Goal: Transaction & Acquisition: Purchase product/service

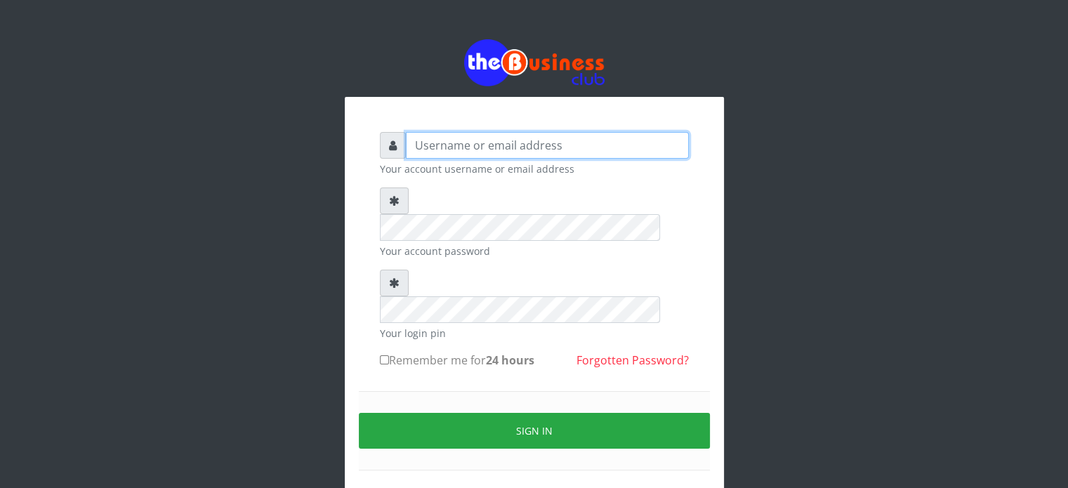
click at [535, 145] on input "text" at bounding box center [547, 145] width 283 height 27
type input "videx"
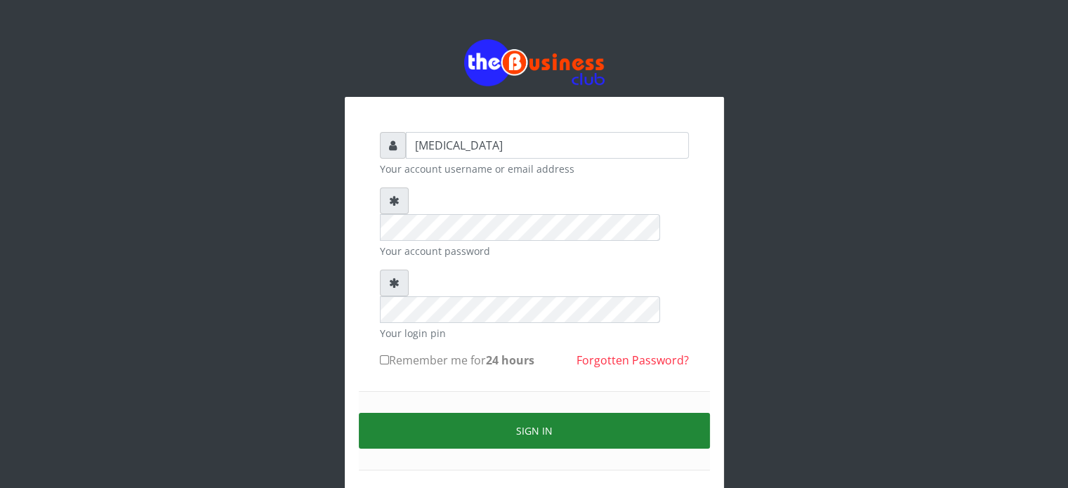
click at [598, 413] on button "Sign in" at bounding box center [534, 431] width 351 height 36
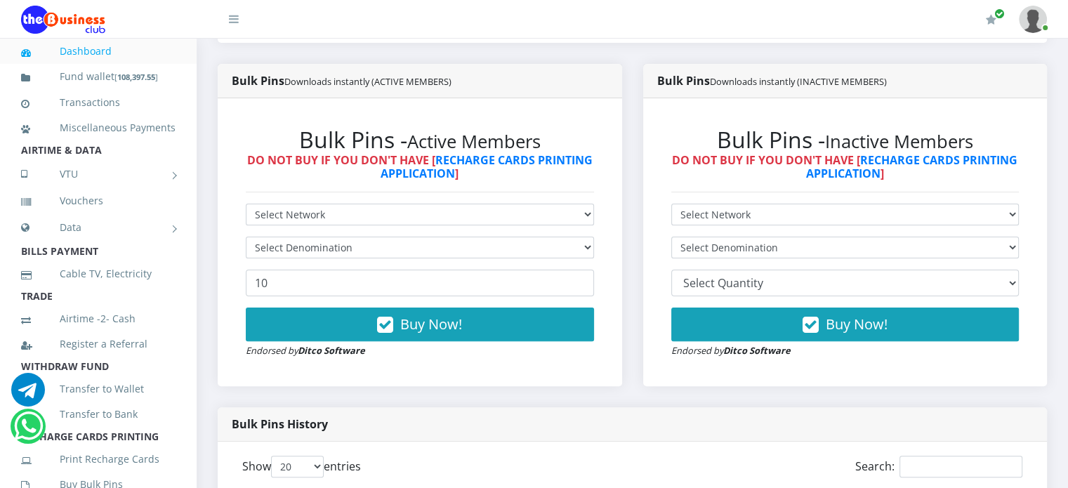
scroll to position [362, 0]
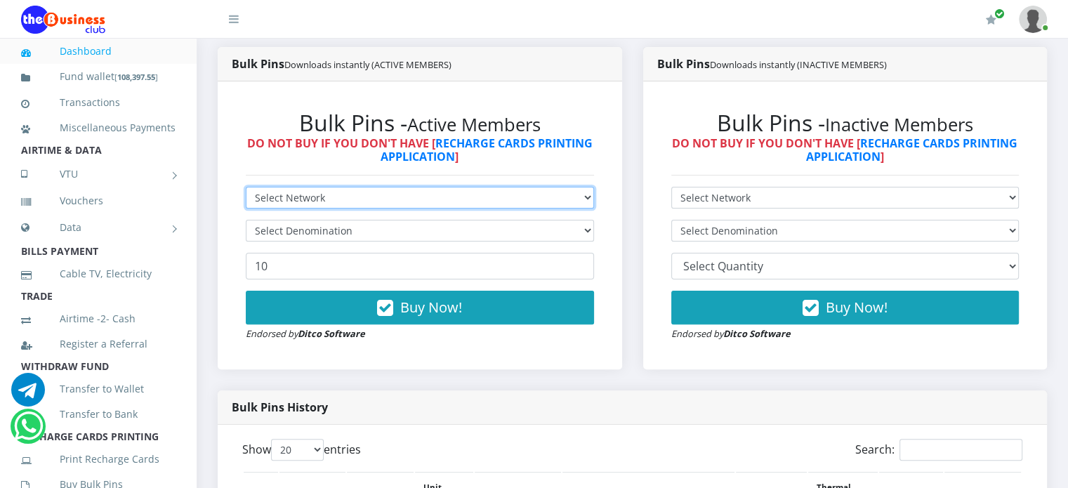
click at [433, 209] on select "Select Network MTN Globacom 9Mobile Airtel" at bounding box center [420, 198] width 348 height 22
select select "MTN"
click at [246, 202] on select "Select Network MTN Globacom 9Mobile Airtel" at bounding box center [420, 198] width 348 height 22
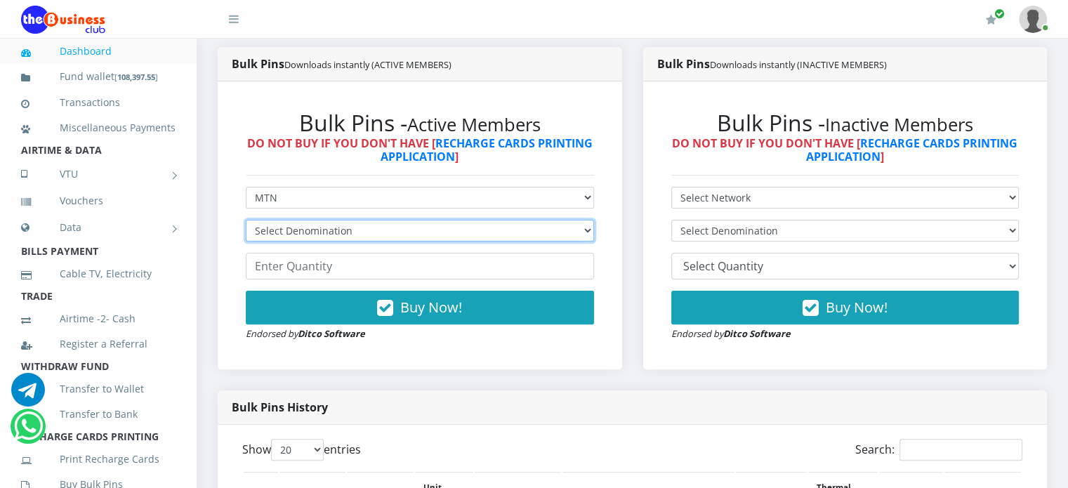
click at [315, 242] on select "Select Denomination MTN NGN100 - ₦96.99 MTN NGN200 - ₦193.98 MTN NGN400 - ₦387.…" at bounding box center [420, 231] width 348 height 22
select select "96.99-100"
click at [246, 235] on select "Select Denomination MTN NGN100 - ₦96.99 MTN NGN200 - ₦193.98 MTN NGN400 - ₦387.…" at bounding box center [420, 231] width 348 height 22
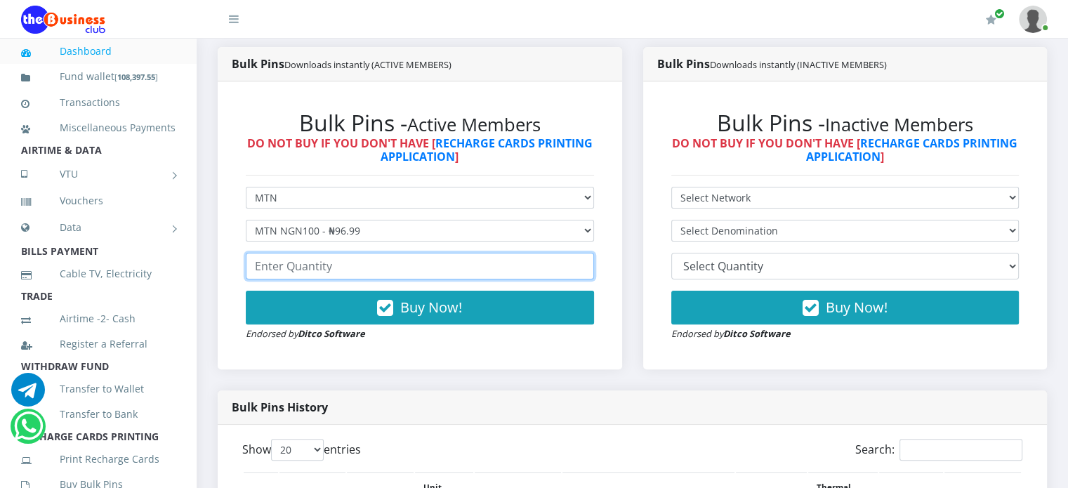
click at [349, 279] on input "number" at bounding box center [420, 266] width 348 height 27
type input "2"
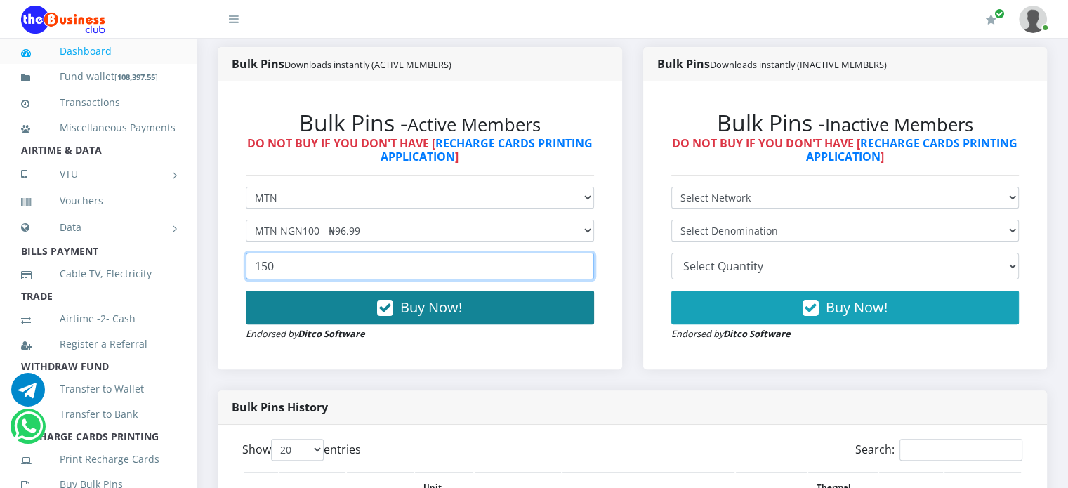
type input "150"
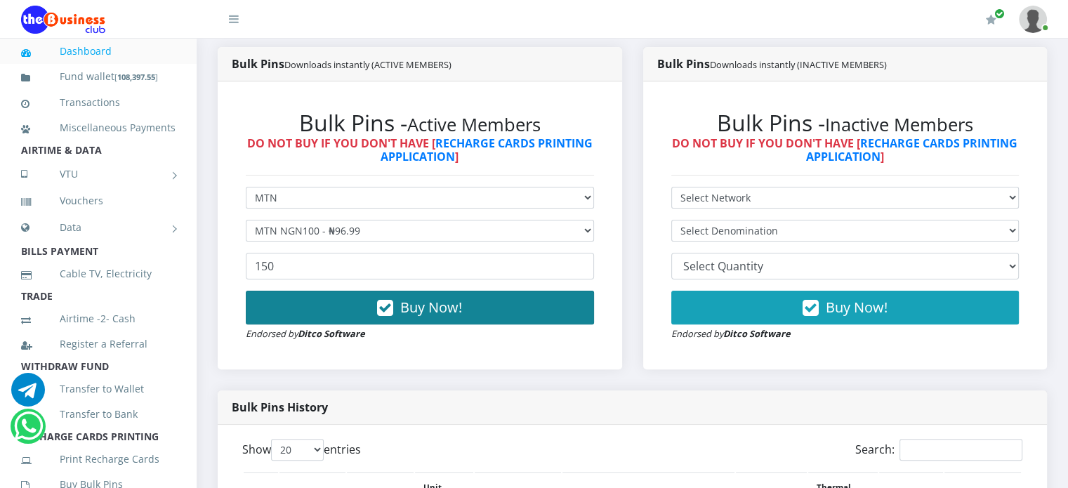
click at [393, 323] on button "Buy Now!" at bounding box center [420, 308] width 348 height 34
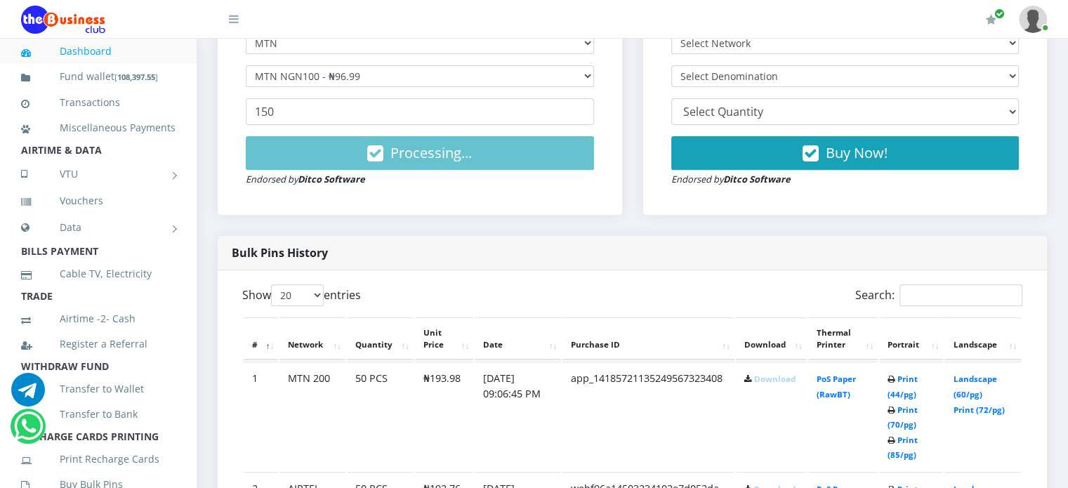
scroll to position [519, 0]
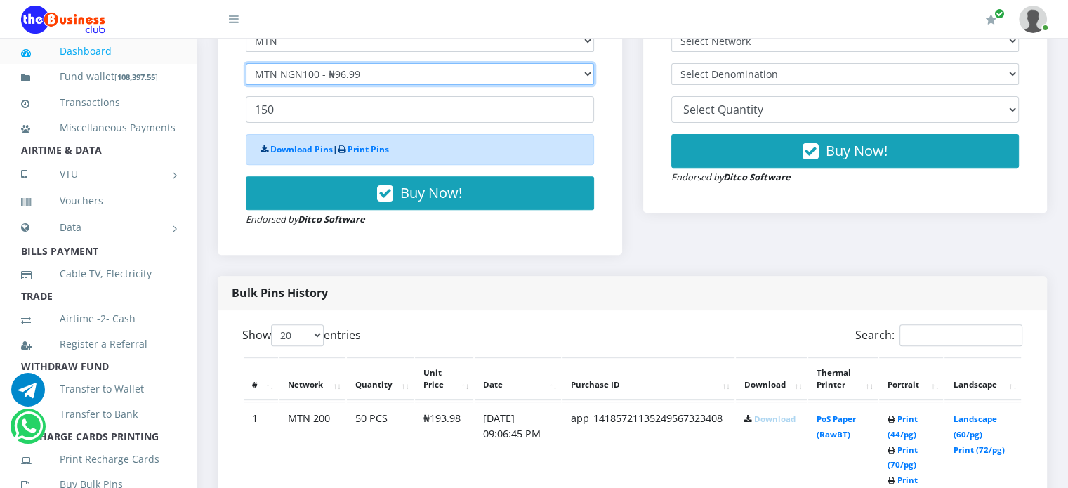
click at [345, 85] on select "Select Denomination MTN NGN100 - ₦96.99 MTN NGN200 - ₦193.98 MTN NGN400 - ₦387.…" at bounding box center [420, 74] width 348 height 22
select select "193.98-200"
click at [246, 79] on select "Select Denomination MTN NGN100 - ₦96.99 MTN NGN200 - ₦193.98 MTN NGN400 - ₦387.…" at bounding box center [420, 74] width 348 height 22
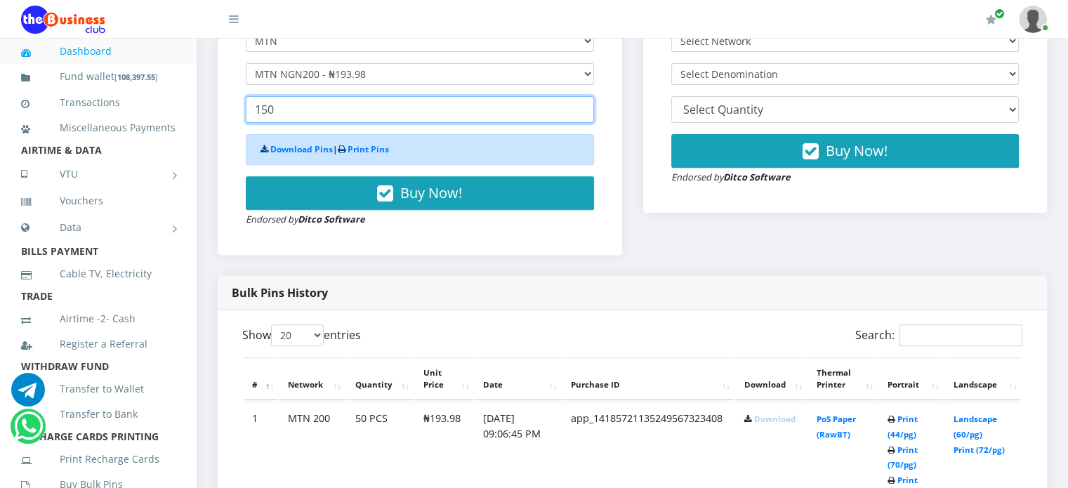
click at [292, 123] on input "150" at bounding box center [420, 109] width 348 height 27
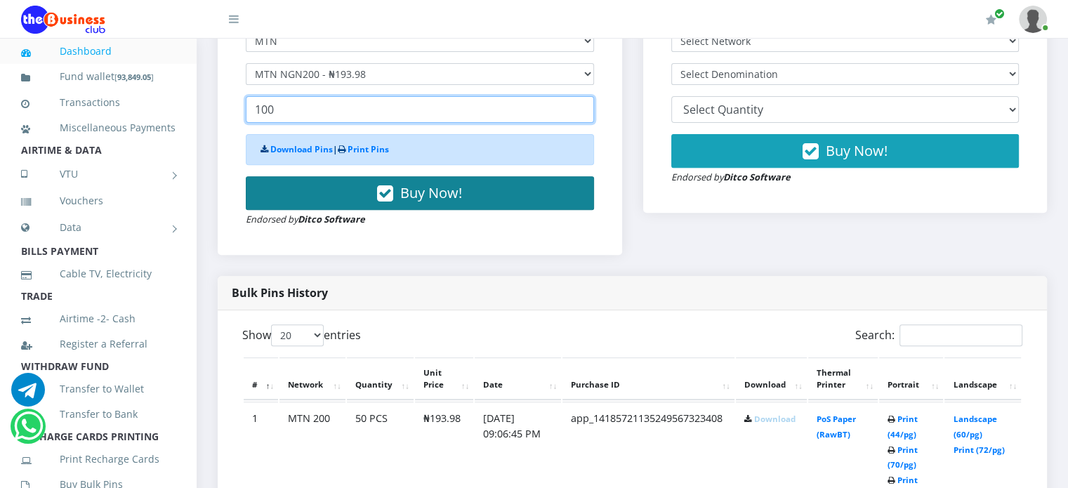
type input "100"
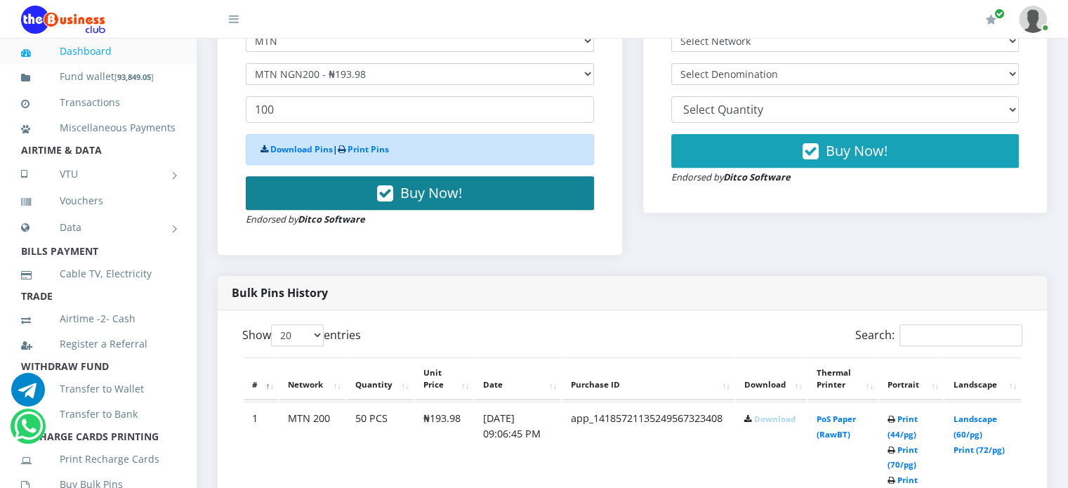
click at [384, 201] on icon "button" at bounding box center [385, 194] width 16 height 14
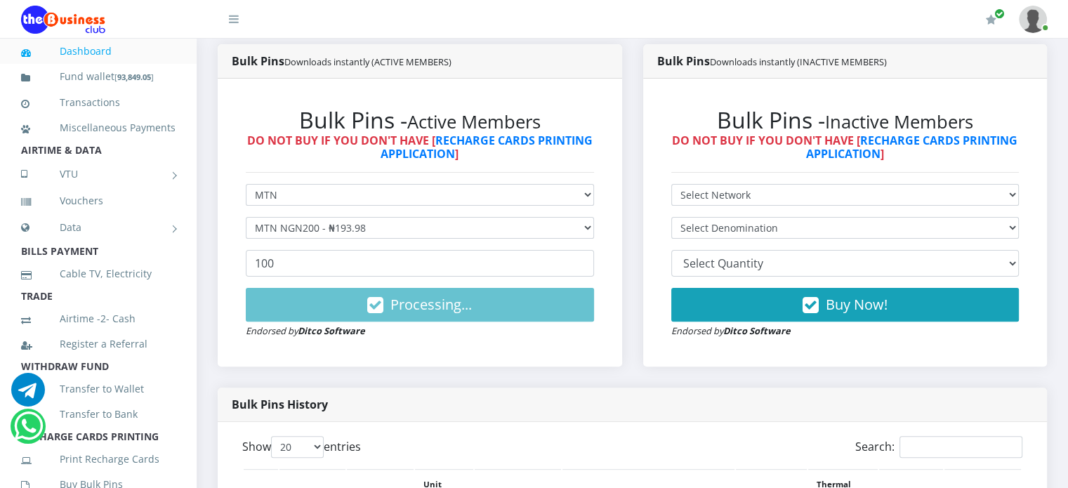
scroll to position [367, 0]
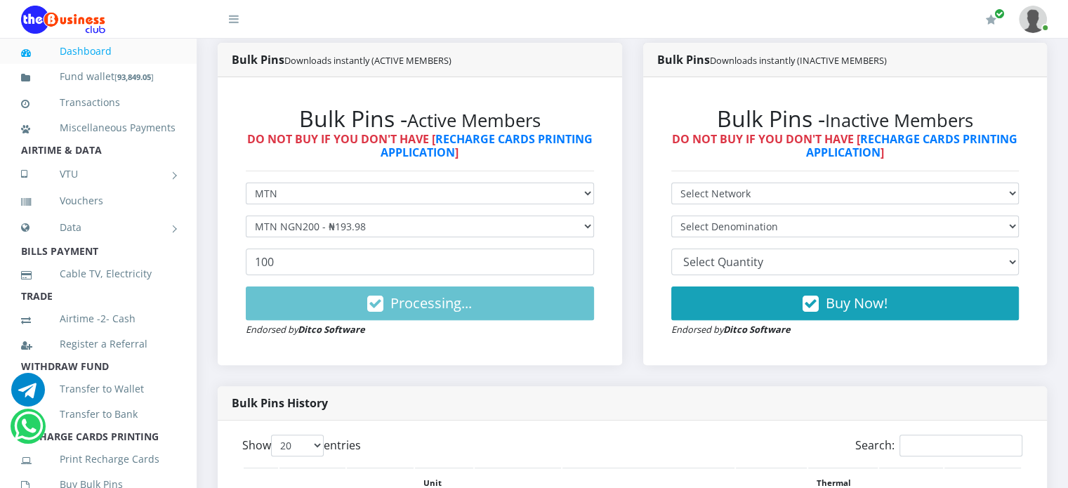
click at [230, 22] on icon at bounding box center [234, 18] width 10 height 11
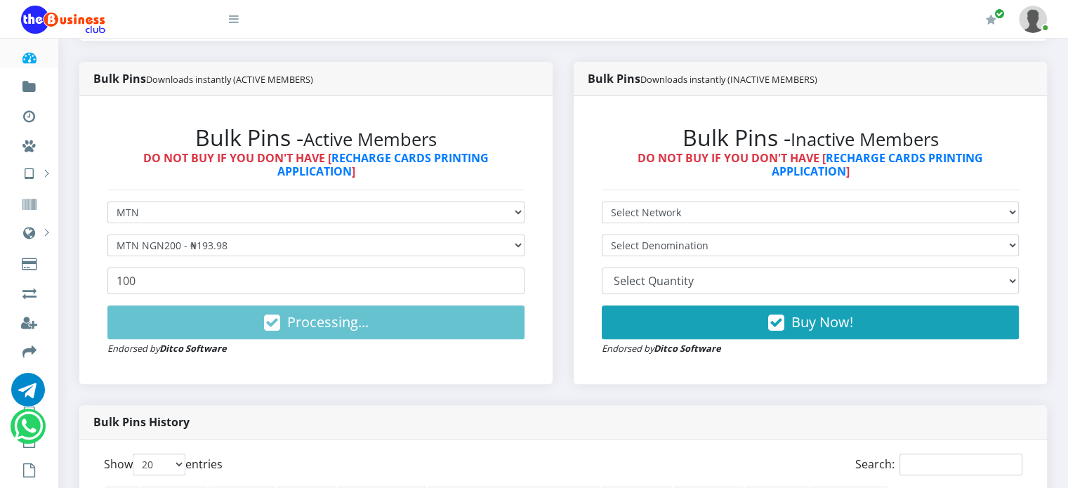
click at [236, 22] on icon at bounding box center [234, 18] width 10 height 11
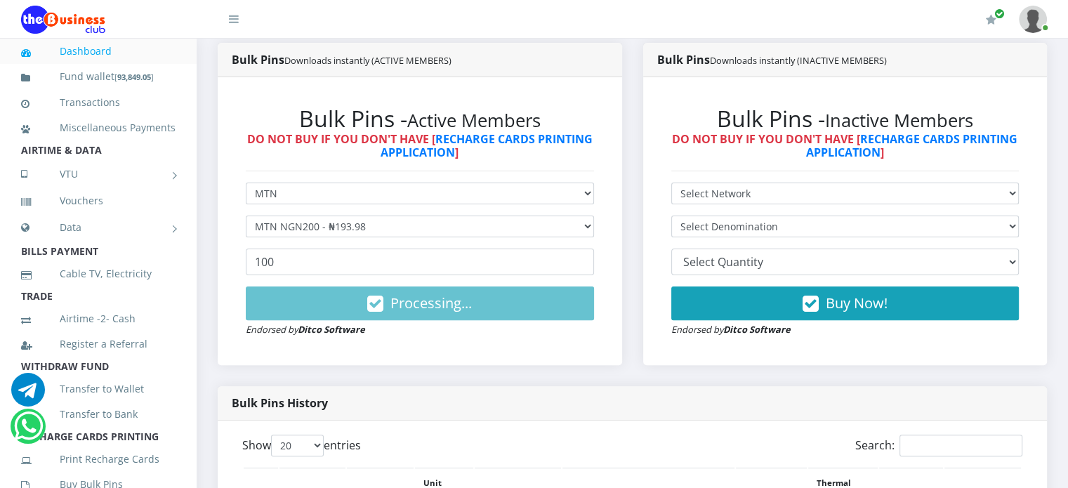
click at [236, 22] on icon at bounding box center [234, 18] width 10 height 11
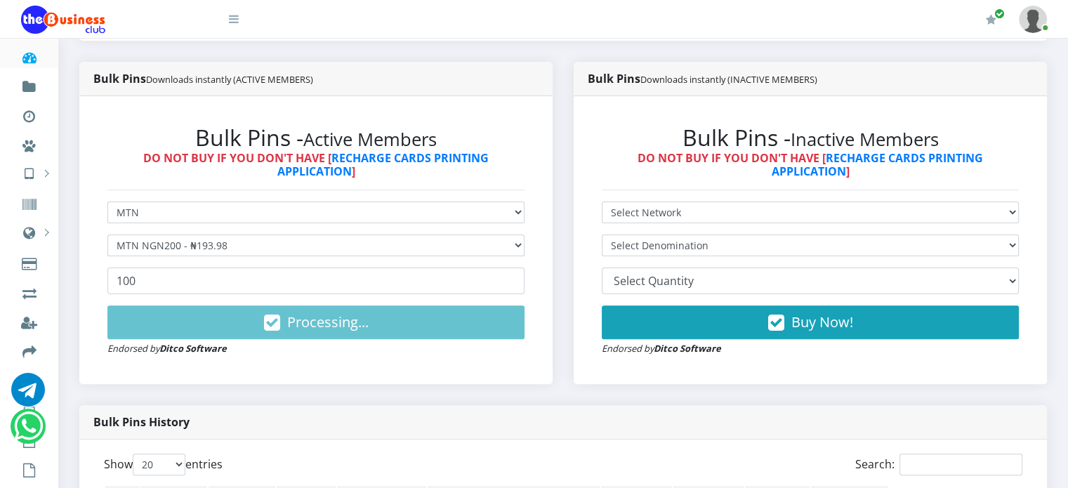
click at [236, 22] on icon at bounding box center [234, 18] width 10 height 11
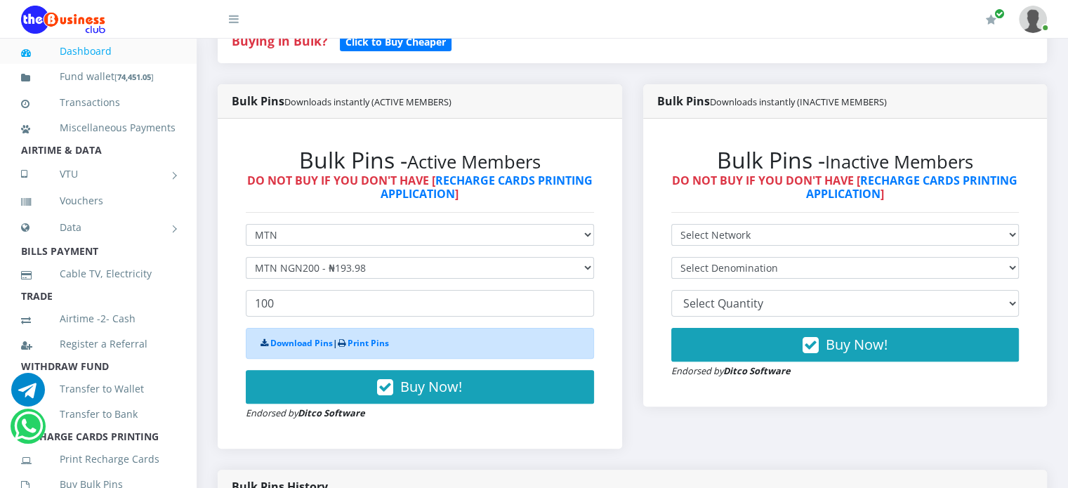
scroll to position [326, 0]
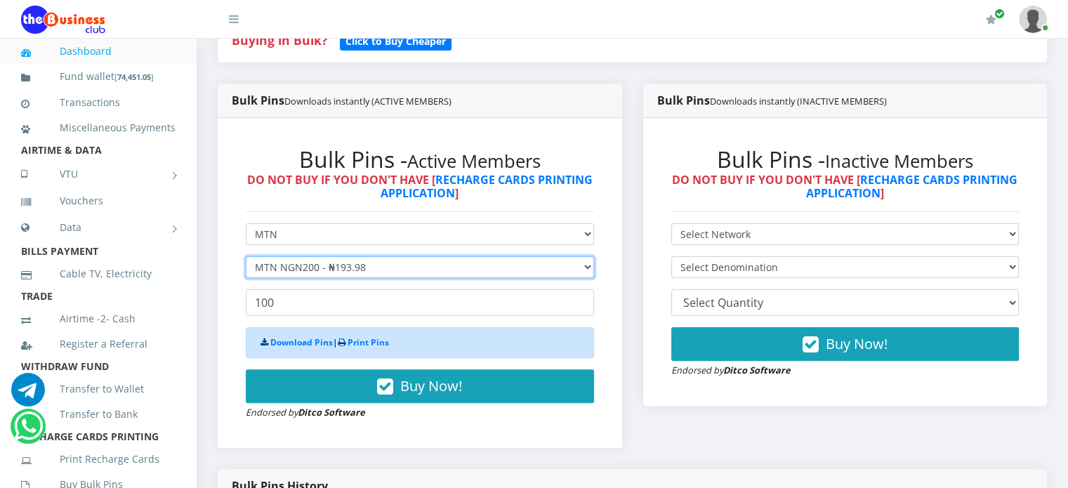
click at [377, 278] on select "Select Denomination MTN NGN100 - ₦96.99 MTN NGN200 - ₦193.98 MTN NGN400 - ₦387.…" at bounding box center [420, 267] width 348 height 22
select select "484.95-500"
click at [246, 272] on select "Select Denomination MTN NGN100 - ₦96.99 MTN NGN200 - ₦193.98 MTN NGN400 - ₦387.…" at bounding box center [420, 267] width 348 height 22
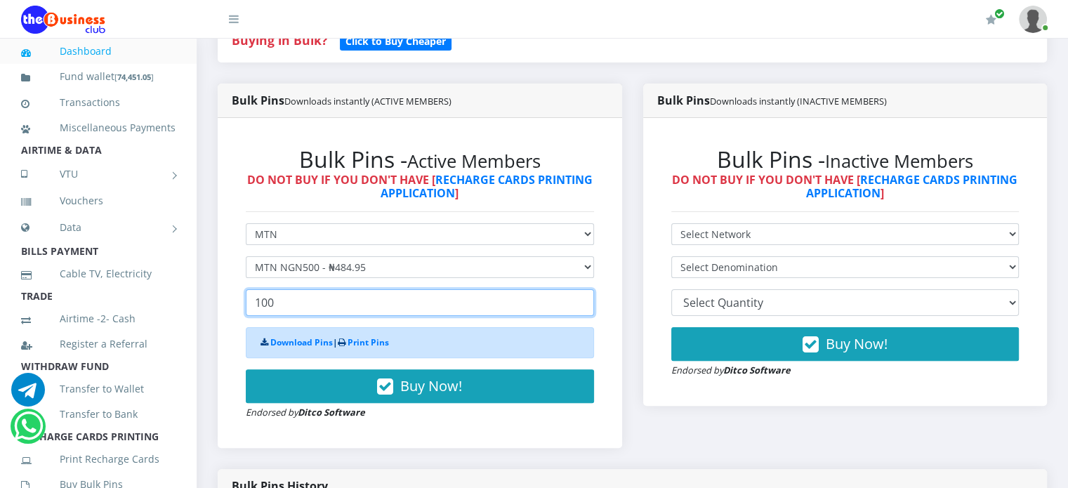
click at [283, 312] on input "100" at bounding box center [420, 302] width 348 height 27
type input "1"
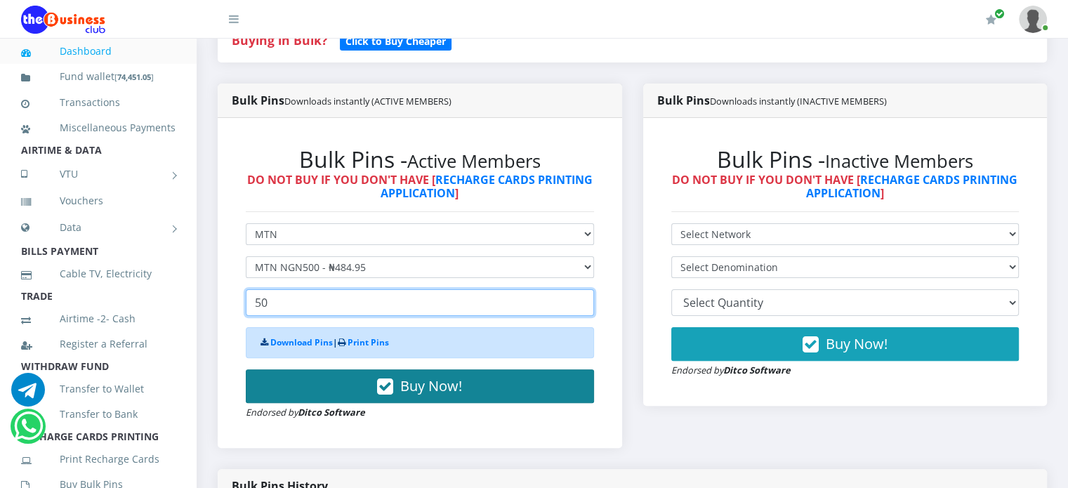
type input "50"
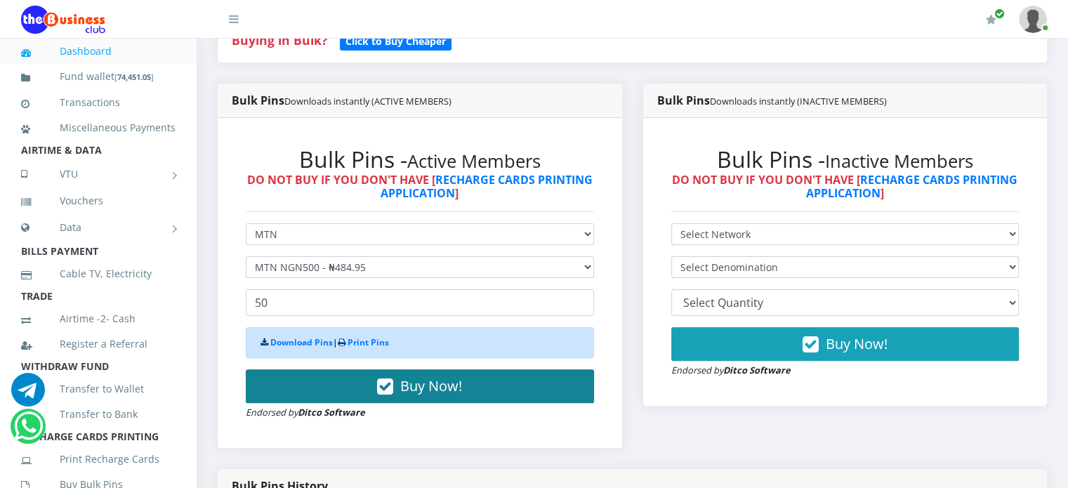
click at [355, 397] on button "Buy Now!" at bounding box center [420, 386] width 348 height 34
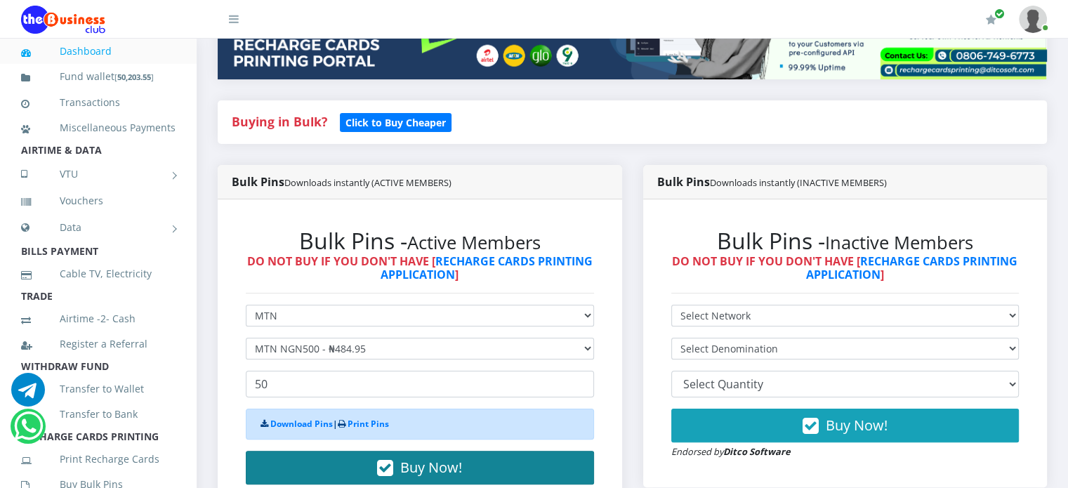
scroll to position [331, 0]
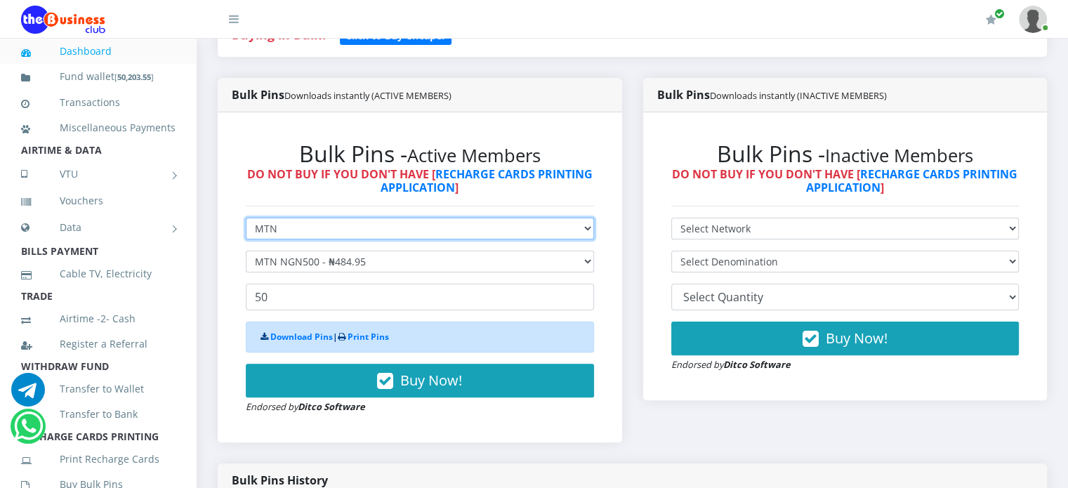
click at [360, 239] on select "Select Network MTN Globacom 9Mobile Airtel" at bounding box center [420, 229] width 348 height 22
click at [246, 232] on select "Select Network MTN Globacom 9Mobile Airtel" at bounding box center [420, 229] width 348 height 22
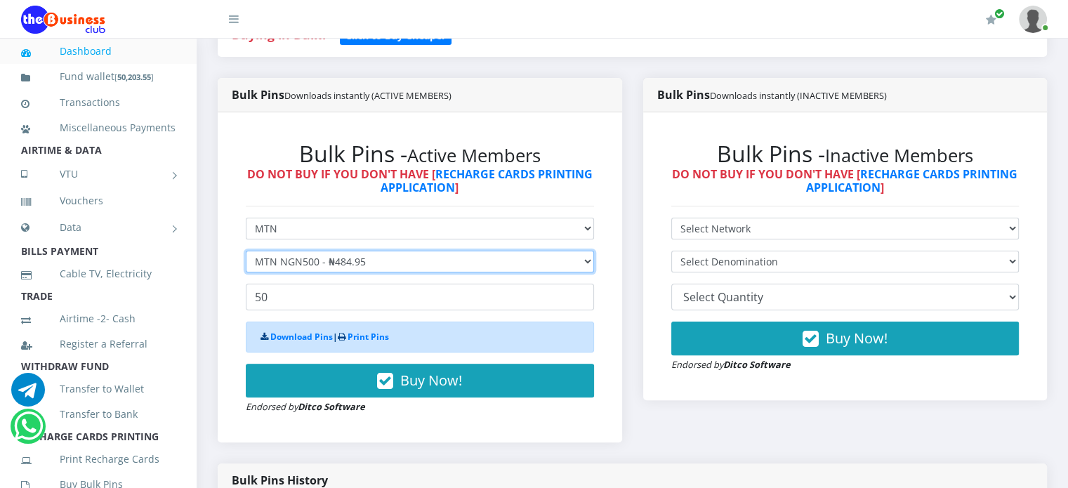
click at [318, 272] on select "Select Denomination MTN NGN100 - ₦96.99 MTN NGN200 - ₦193.98 MTN NGN400 - ₦387.…" at bounding box center [420, 262] width 348 height 22
select select "96.99-100"
click at [246, 265] on select "Select Denomination MTN NGN100 - ₦96.99 MTN NGN200 - ₦193.98 MTN NGN400 - ₦387.…" at bounding box center [420, 262] width 348 height 22
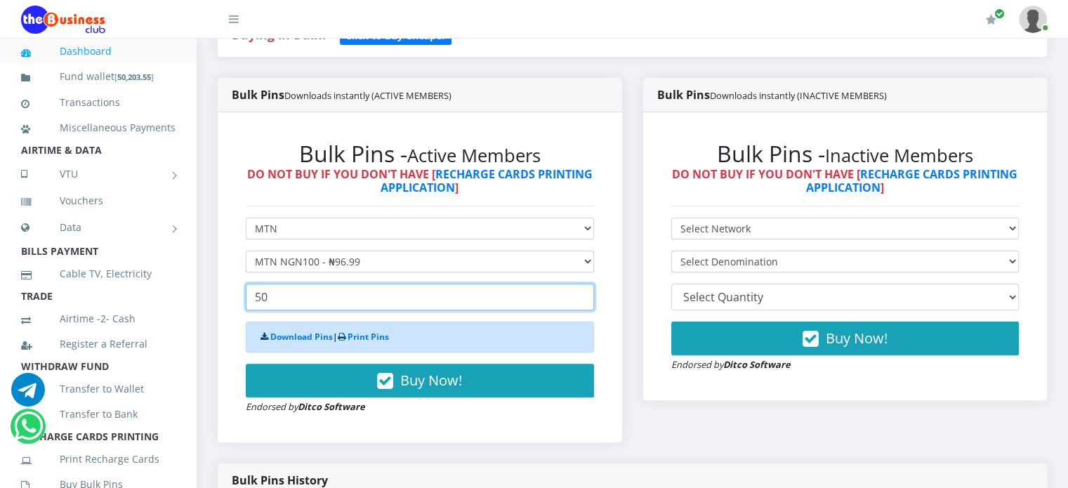
drag, startPoint x: 286, startPoint y: 315, endPoint x: 222, endPoint y: 315, distance: 64.6
click at [222, 315] on div "Bulk Pins - Active Members DO NOT BUY IF YOU DON'T HAVE [ RECHARGE CARDS PRINTI…" at bounding box center [420, 277] width 404 height 330
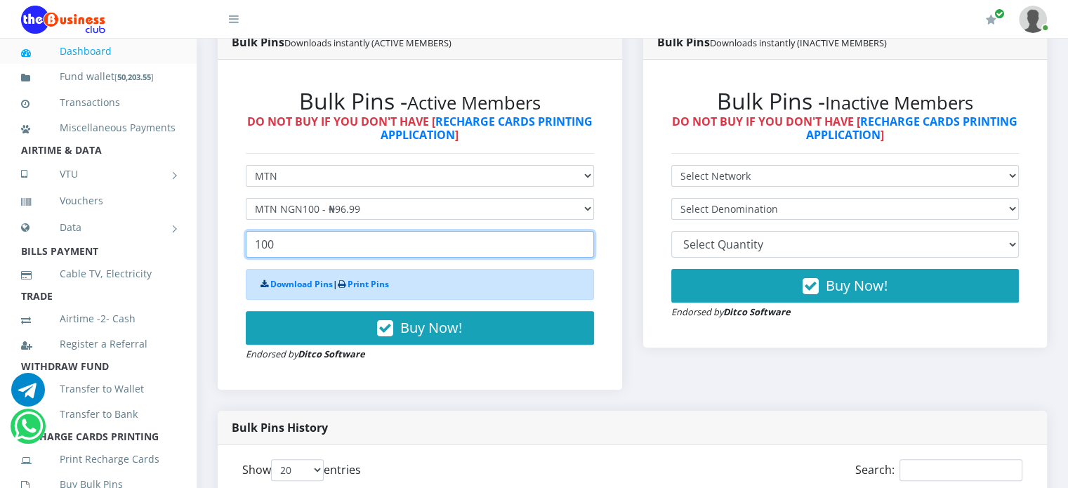
scroll to position [386, 0]
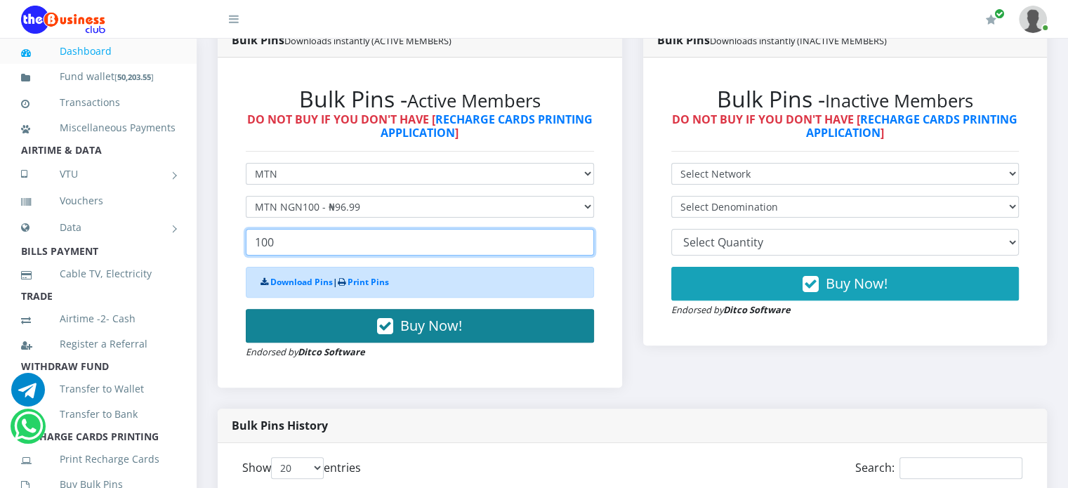
type input "100"
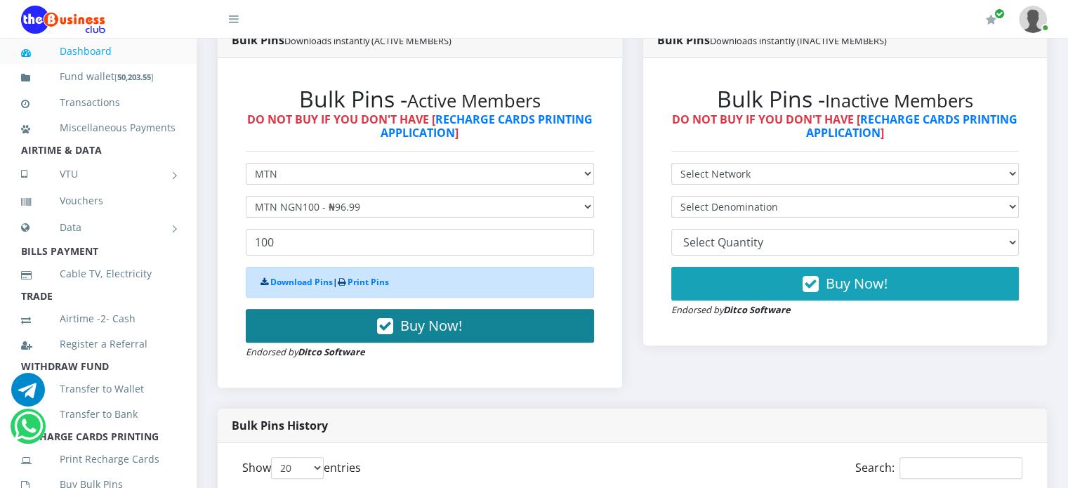
click at [384, 334] on icon "button" at bounding box center [385, 326] width 16 height 14
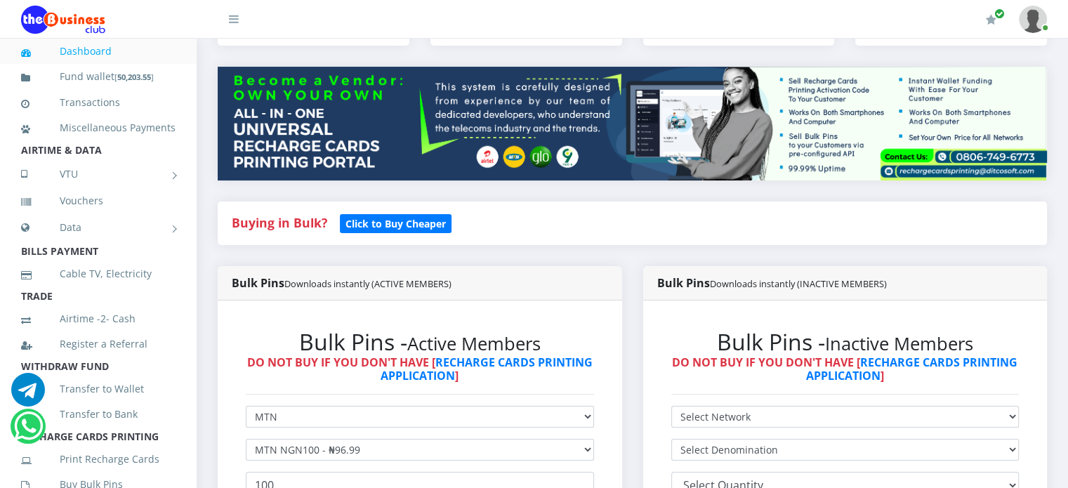
scroll to position [0, 0]
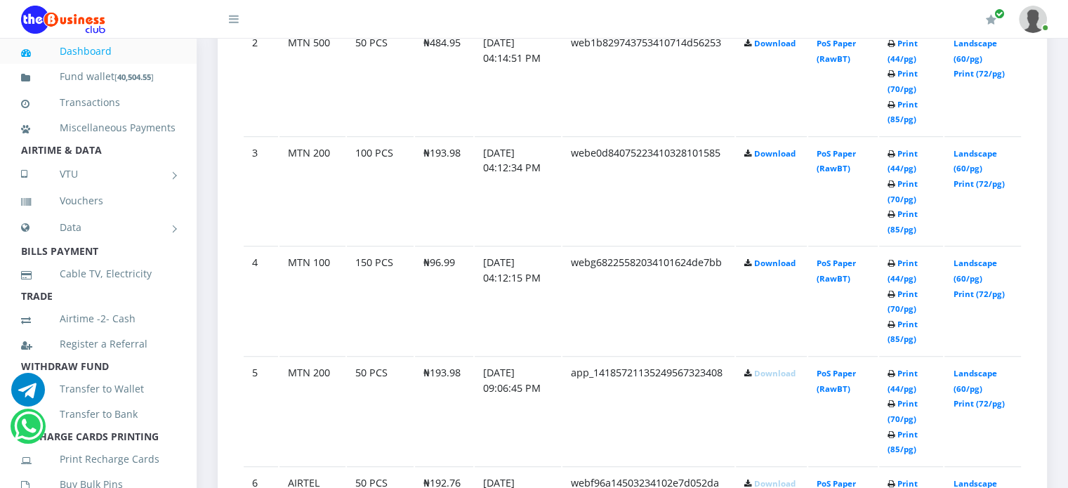
scroll to position [980, 0]
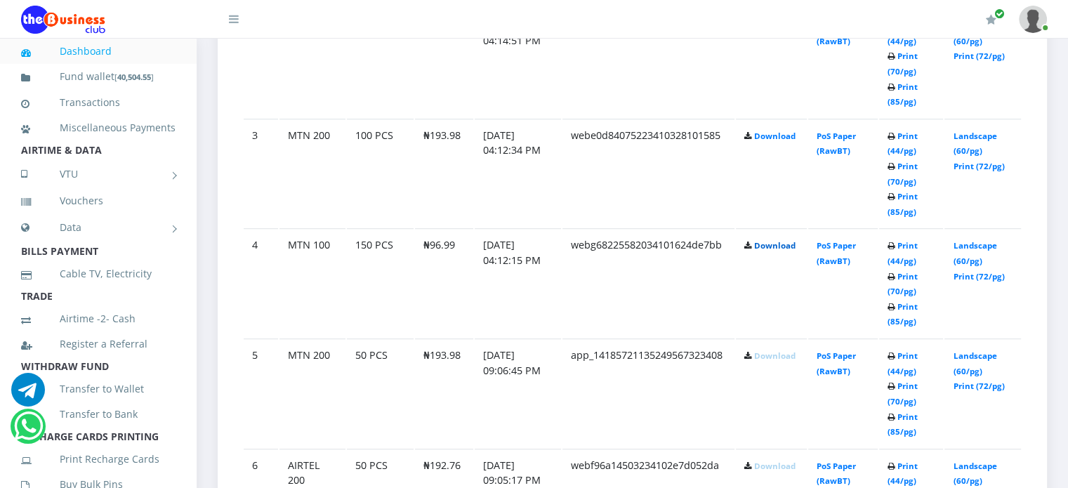
click at [773, 251] on link "Download" at bounding box center [774, 245] width 41 height 11
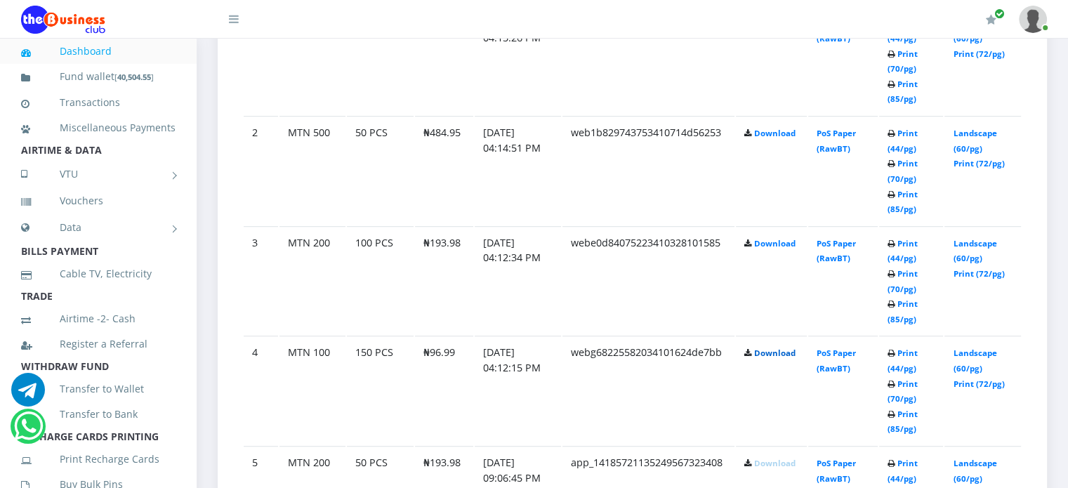
scroll to position [872, 0]
click at [777, 249] on link "Download" at bounding box center [774, 244] width 41 height 11
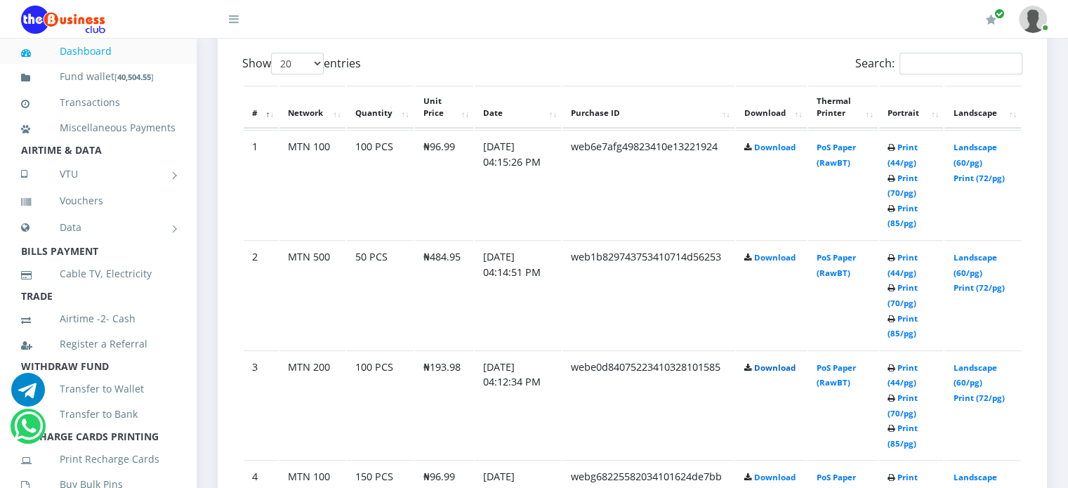
scroll to position [747, 0]
click at [777, 264] on link "Download" at bounding box center [774, 258] width 41 height 11
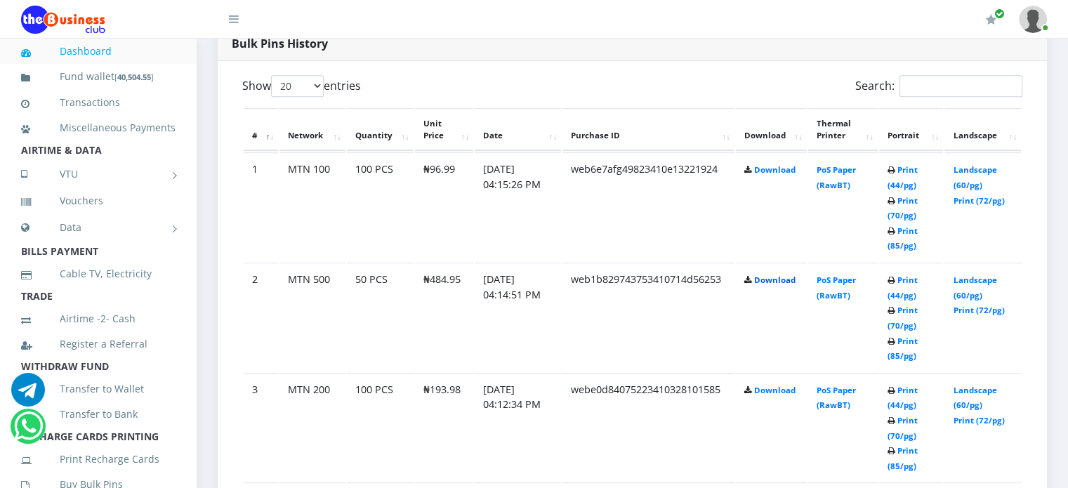
scroll to position [725, 0]
click at [779, 176] on link "Download" at bounding box center [774, 171] width 41 height 11
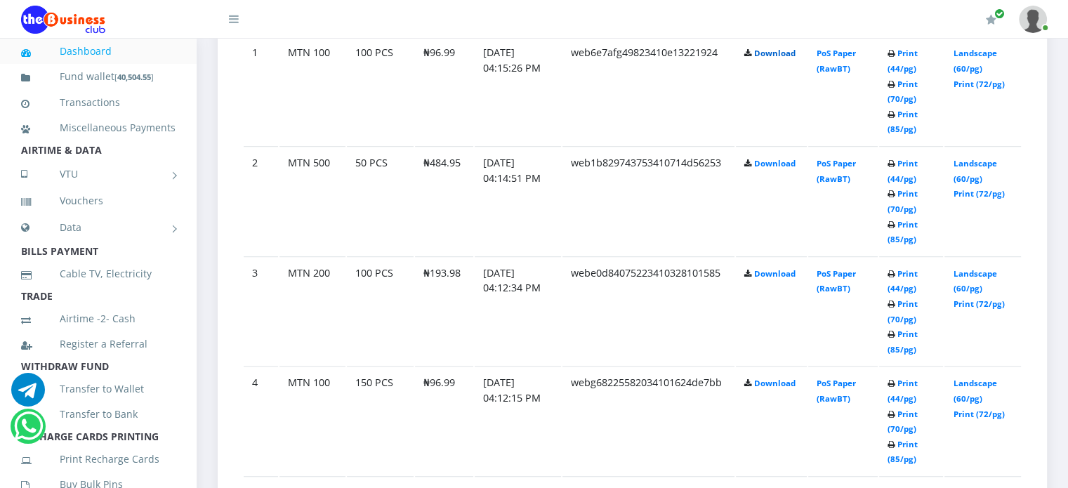
scroll to position [844, 0]
drag, startPoint x: 427, startPoint y: 394, endPoint x: 460, endPoint y: 394, distance: 33.0
click at [460, 394] on td "₦96.99" at bounding box center [444, 418] width 58 height 109
copy td "96.99"
drag, startPoint x: 430, startPoint y: 285, endPoint x: 459, endPoint y: 285, distance: 29.5
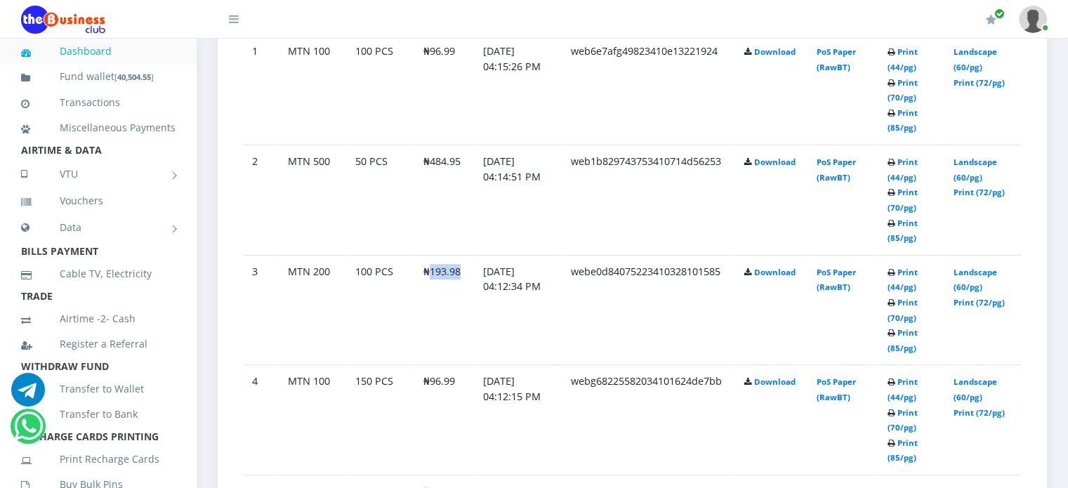
click at [459, 285] on td "₦193.98" at bounding box center [444, 309] width 58 height 109
copy td "193.98"
drag, startPoint x: 430, startPoint y: 176, endPoint x: 460, endPoint y: 180, distance: 29.7
click at [460, 180] on td "₦484.95" at bounding box center [444, 199] width 58 height 109
copy td "484.95"
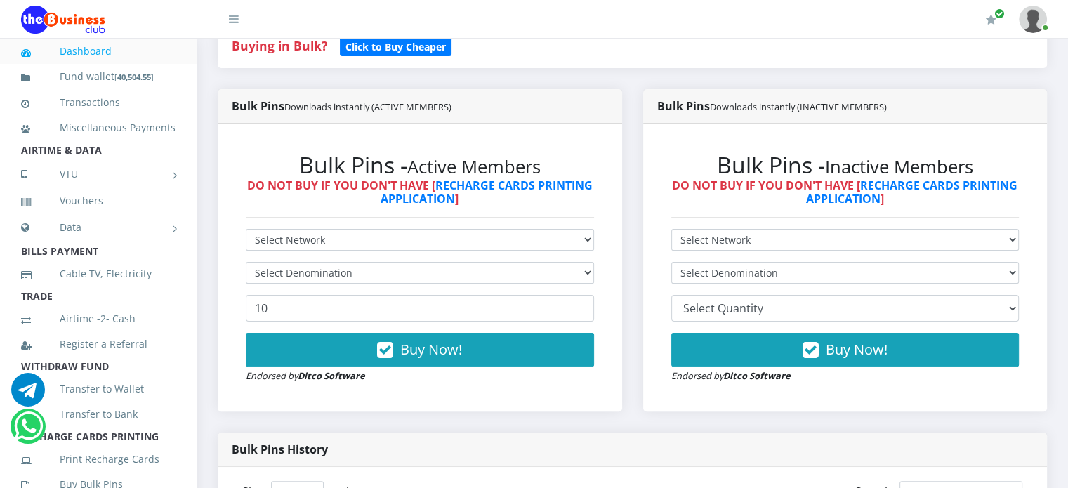
scroll to position [326, 0]
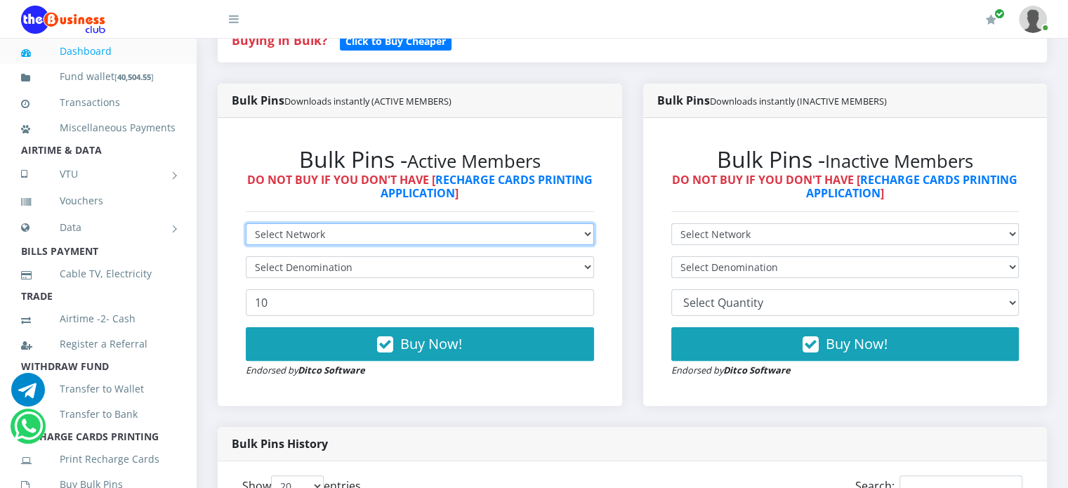
click at [393, 245] on select "Select Network MTN Globacom 9Mobile Airtel" at bounding box center [420, 234] width 348 height 22
select select "Airtel"
click at [246, 238] on select "Select Network MTN Globacom 9Mobile Airtel" at bounding box center [420, 234] width 348 height 22
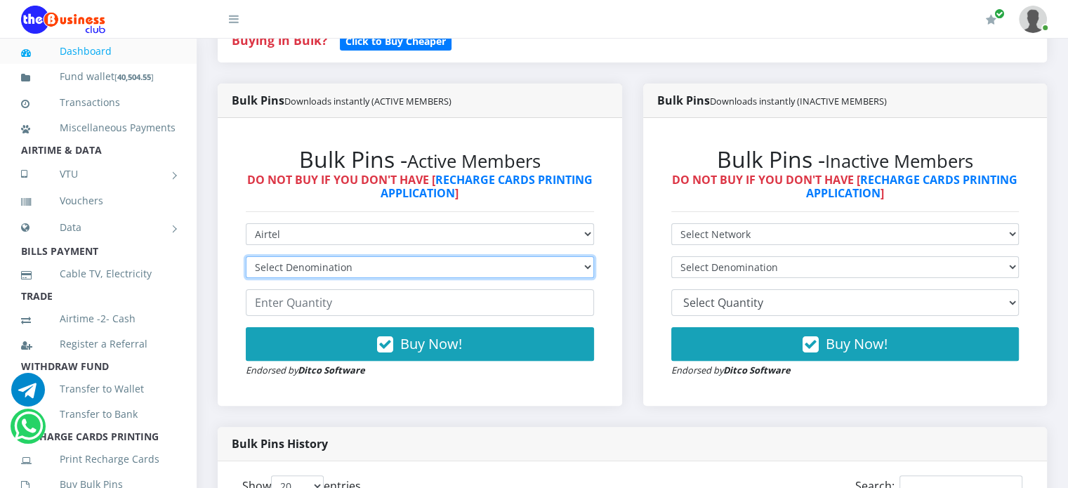
click at [306, 278] on select "Select Denomination Airtel NGN100 - ₦96.38 Airtel NGN200 - ₦192.76 Airtel NGN50…" at bounding box center [420, 267] width 348 height 22
select select "192.76-200"
click at [246, 271] on select "Select Denomination Airtel NGN100 - ₦96.38 Airtel NGN200 - ₦192.76 Airtel NGN50…" at bounding box center [420, 267] width 348 height 22
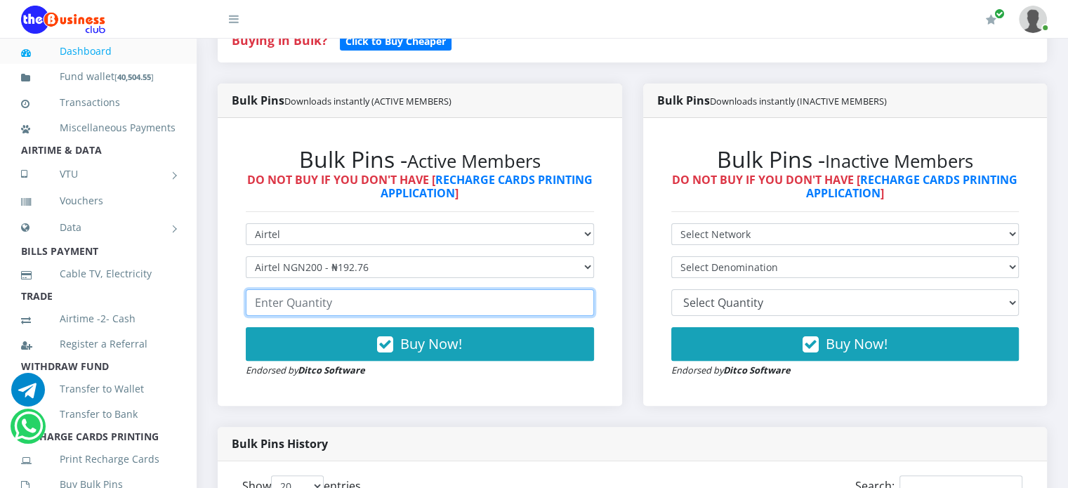
click at [310, 310] on input "number" at bounding box center [420, 302] width 348 height 27
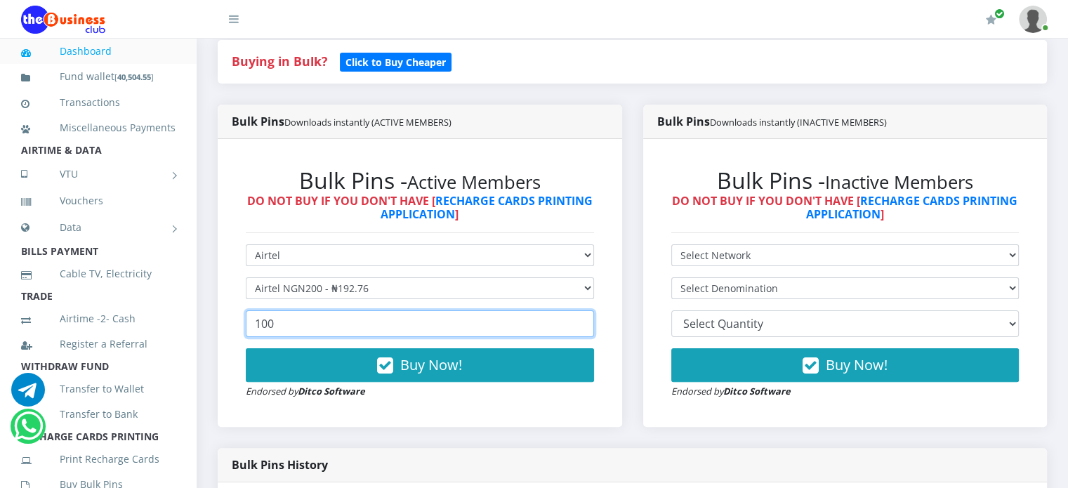
scroll to position [341, 0]
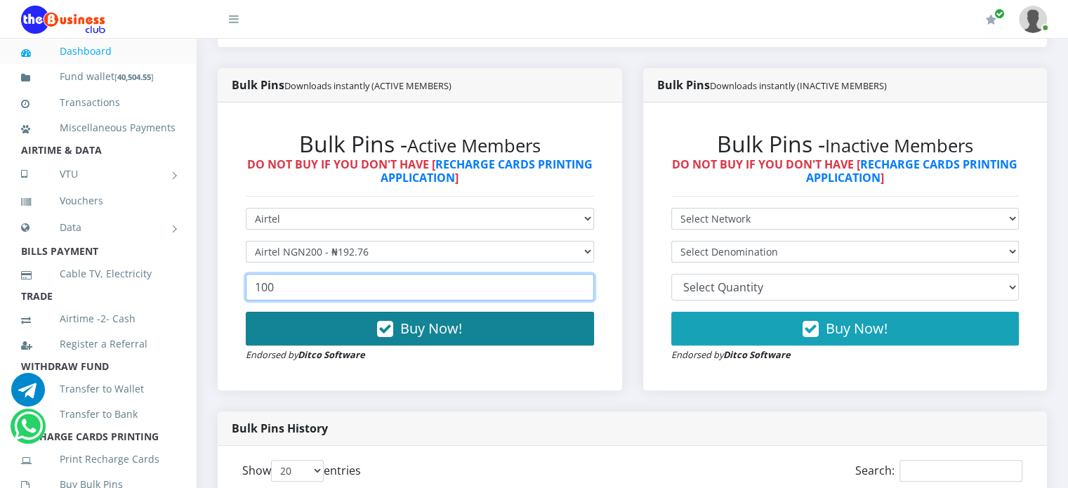
type input "100"
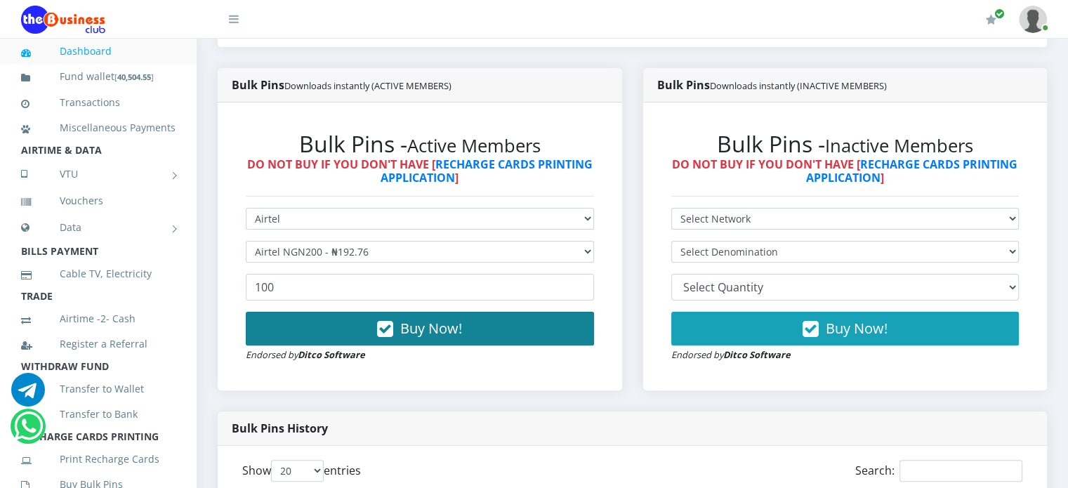
click at [377, 336] on icon "button" at bounding box center [385, 329] width 16 height 14
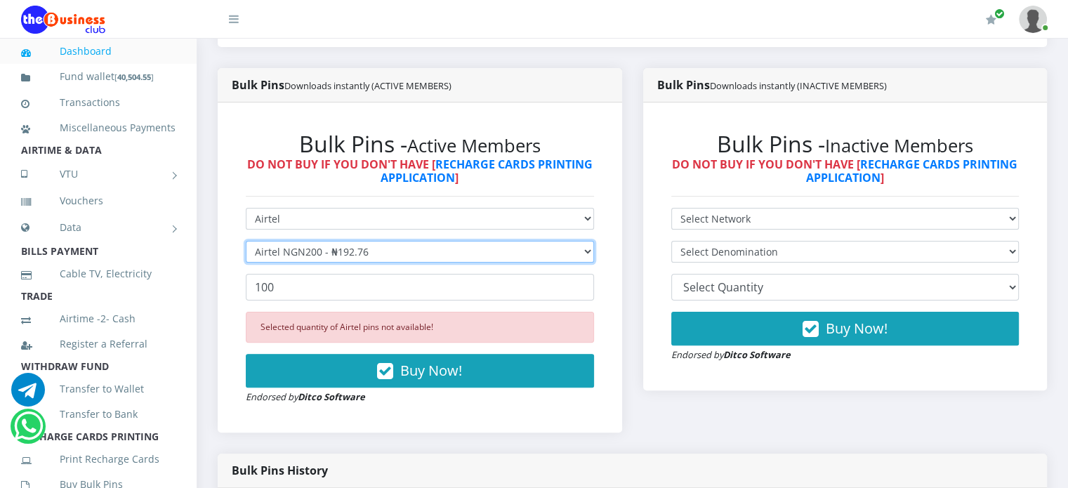
click at [324, 263] on select "Select Denomination Airtel NGN100 - ₦96.38 Airtel NGN200 - ₦192.76 Airtel NGN50…" at bounding box center [420, 252] width 348 height 22
select select "481.9-500"
click at [246, 256] on select "Select Denomination Airtel NGN100 - ₦96.38 Airtel NGN200 - ₦192.76 Airtel NGN50…" at bounding box center [420, 252] width 348 height 22
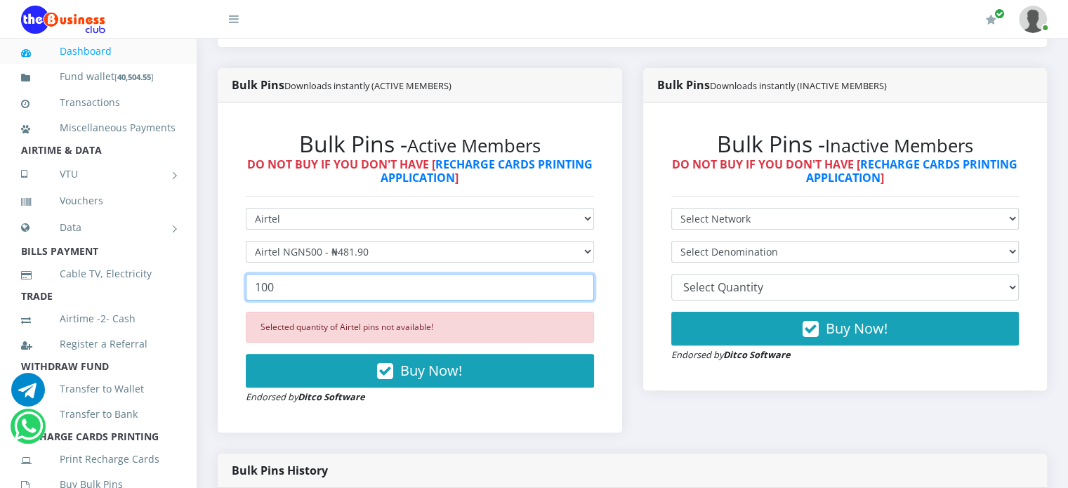
drag, startPoint x: 275, startPoint y: 310, endPoint x: 229, endPoint y: 308, distance: 46.4
click at [229, 308] on div "Bulk Pins - Active Members DO NOT BUY IF YOU DON'T HAVE [ RECHARGE CARDS PRINTI…" at bounding box center [420, 268] width 404 height 330
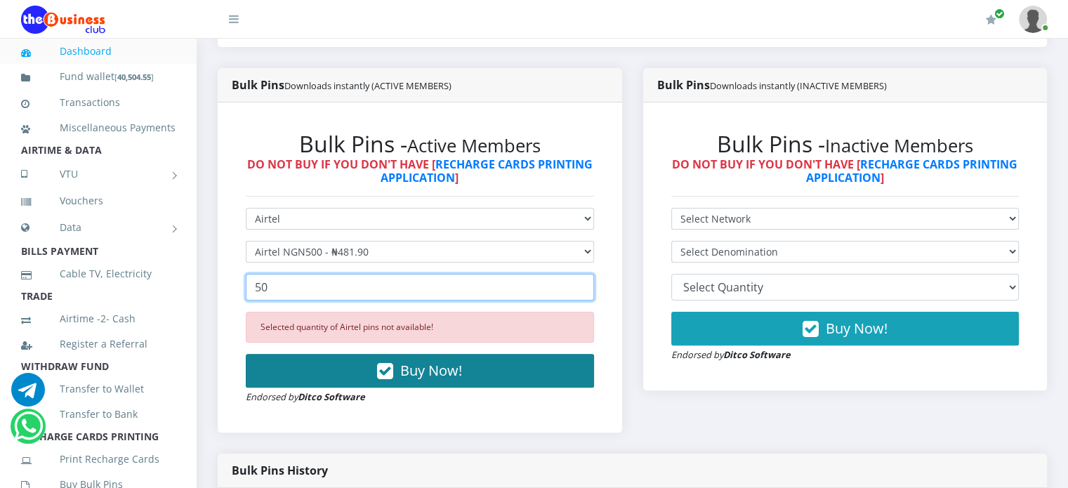
type input "50"
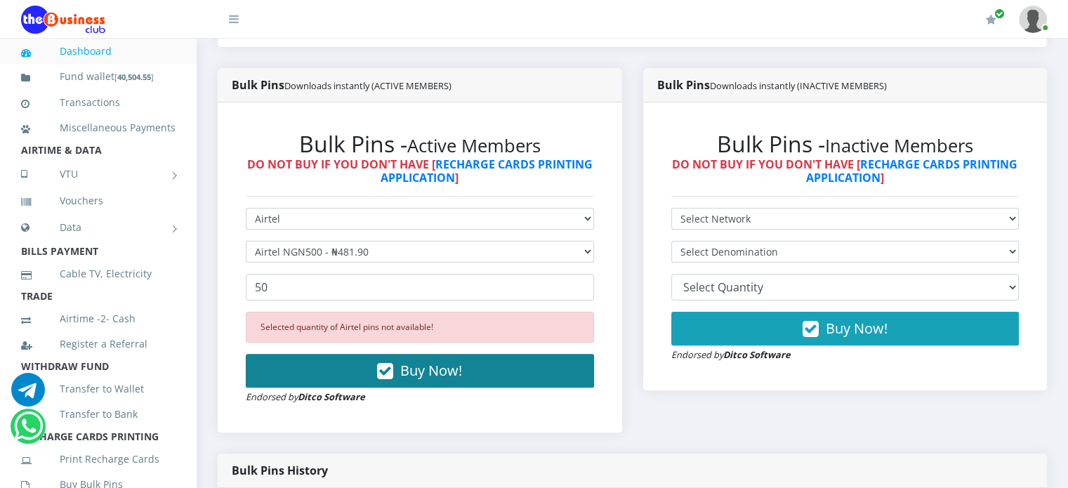
click at [314, 381] on button "Buy Now!" at bounding box center [420, 371] width 348 height 34
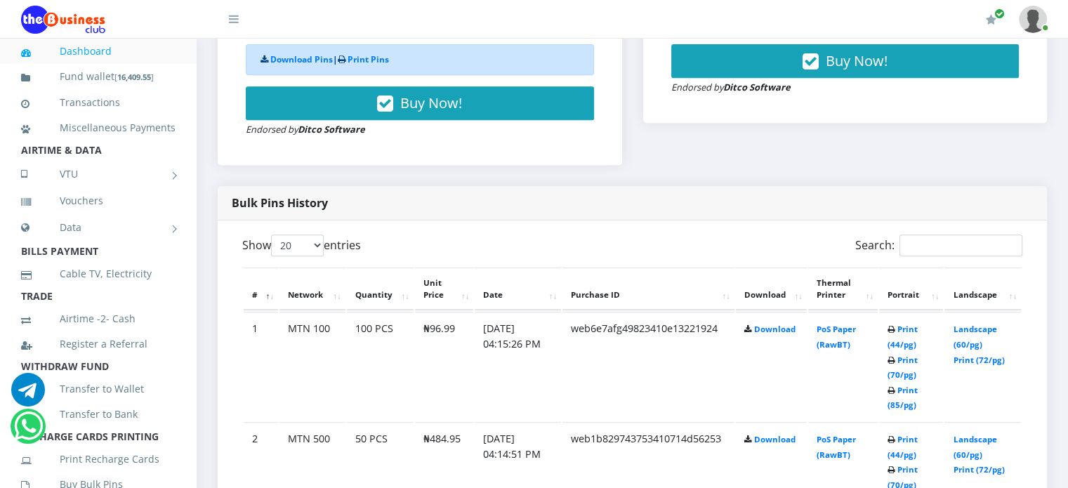
scroll to position [609, 0]
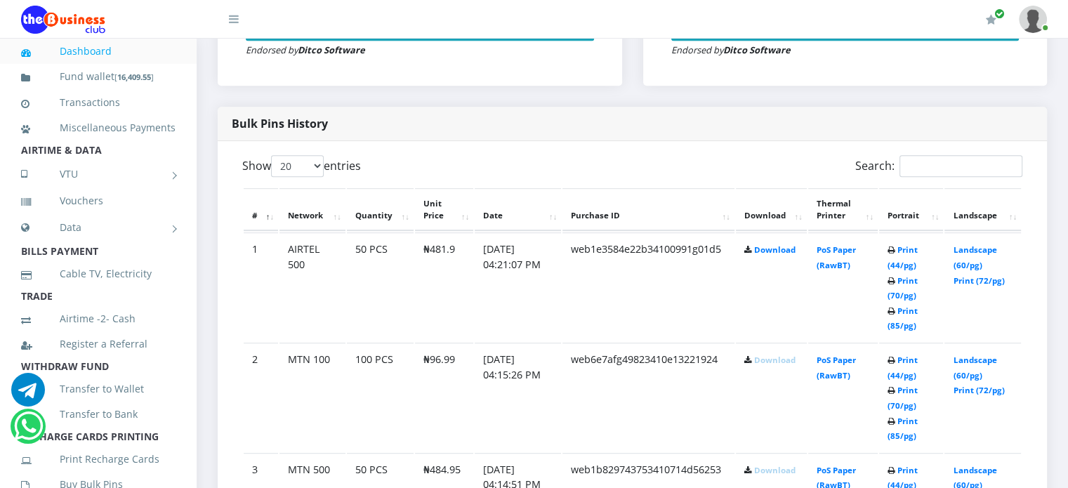
scroll to position [654, 0]
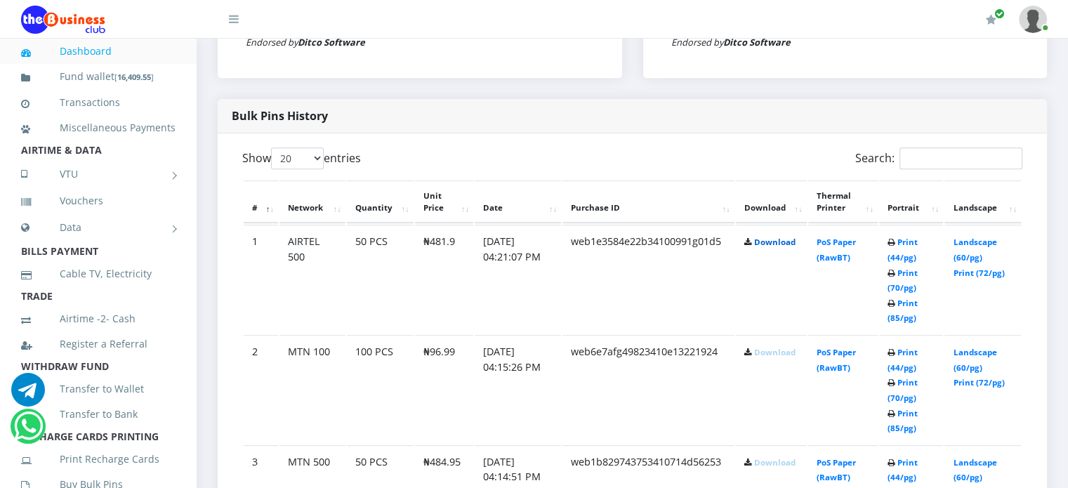
click at [777, 247] on link "Download" at bounding box center [774, 242] width 41 height 11
drag, startPoint x: 430, startPoint y: 256, endPoint x: 454, endPoint y: 256, distance: 23.9
click at [454, 256] on td "₦481.9" at bounding box center [444, 279] width 58 height 109
copy td "481.9"
